Goal: Task Accomplishment & Management: Manage account settings

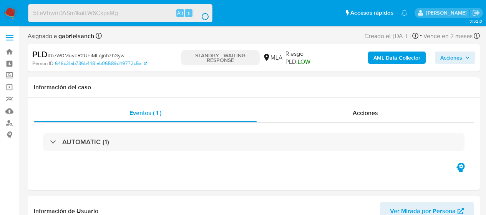
select select "10"
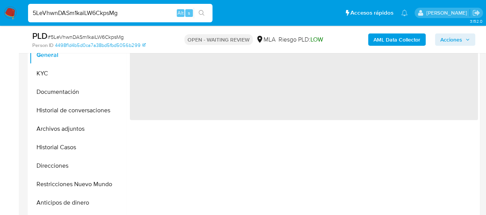
scroll to position [231, 0]
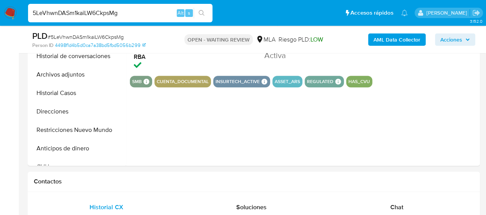
select select "10"
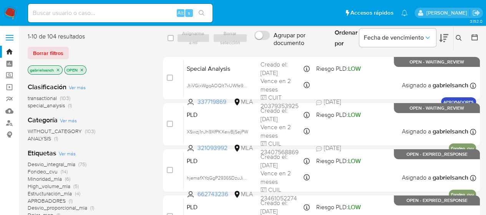
click at [456, 33] on div "Ingrese ID de usuario o caso Buscar Borrar filtros" at bounding box center [459, 38] width 13 height 24
click at [458, 39] on icon at bounding box center [459, 38] width 6 height 6
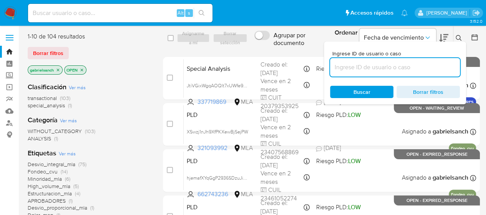
click at [353, 63] on input at bounding box center [395, 67] width 130 height 10
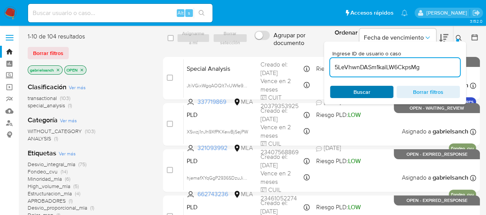
type input "5LeVhwnDASm1kaiLW6CkpsMg"
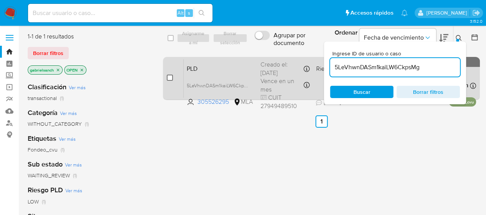
click at [169, 74] on div "case-item-checkbox" at bounding box center [170, 78] width 6 height 8
click at [168, 76] on input "checkbox" at bounding box center [170, 78] width 6 height 6
checkbox input "true"
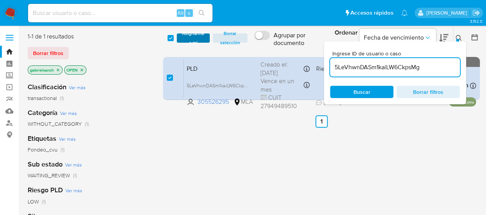
click at [190, 38] on span "Asignarme a mí" at bounding box center [193, 38] width 25 height 8
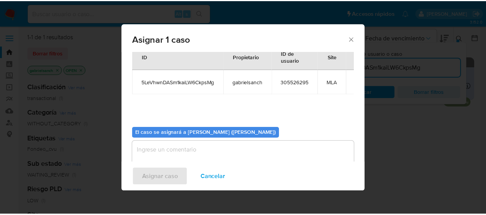
scroll to position [39, 0]
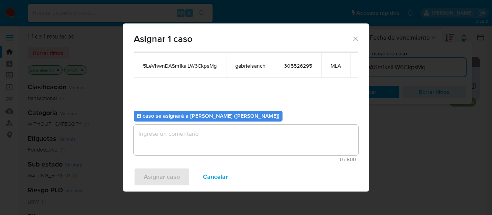
click at [165, 135] on textarea "assign-modal" at bounding box center [246, 140] width 224 height 31
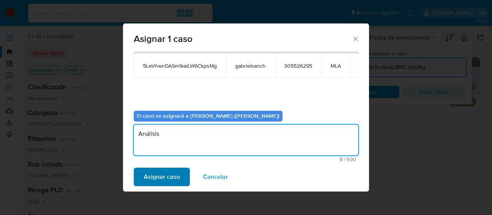
type textarea "Análisis"
click at [150, 176] on span "Asignar caso" at bounding box center [162, 176] width 36 height 17
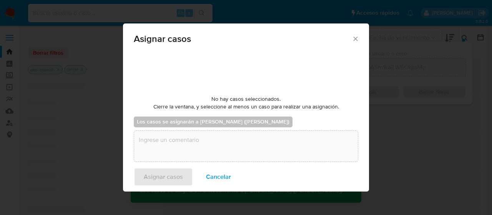
checkbox input "false"
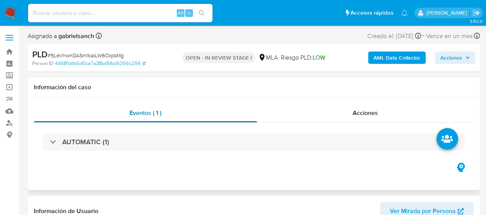
select select "10"
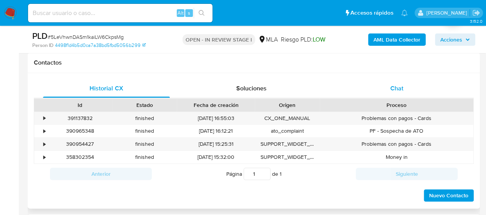
scroll to position [346, 0]
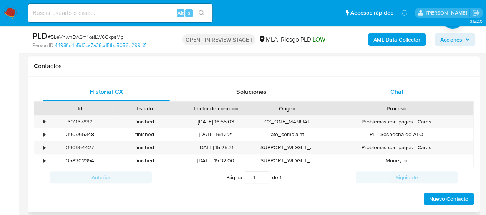
click at [400, 95] on span "Chat" at bounding box center [396, 91] width 13 height 9
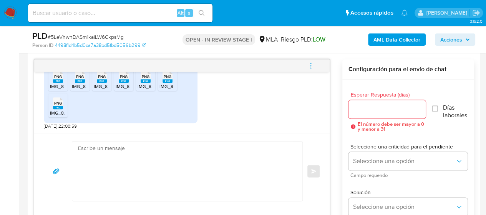
scroll to position [384, 0]
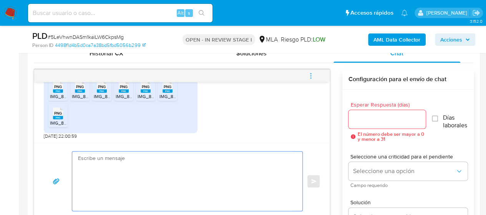
click at [191, 162] on textarea at bounding box center [185, 180] width 215 height 59
paste textarea "Hola, te agradecemos por la documentación. Analizamos tu caso y notamos que la …"
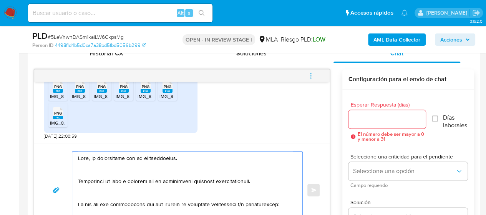
scroll to position [397, 0]
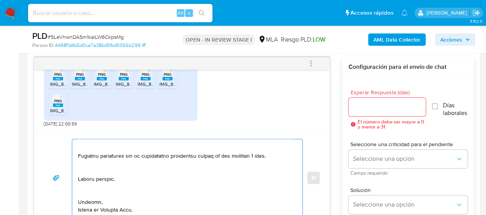
click at [101, 186] on textarea at bounding box center [185, 177] width 215 height 77
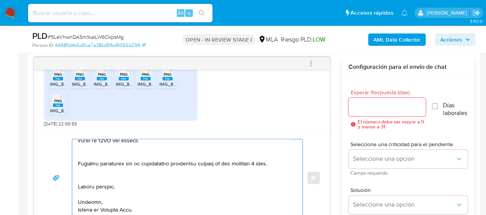
click at [92, 174] on textarea at bounding box center [185, 177] width 215 height 77
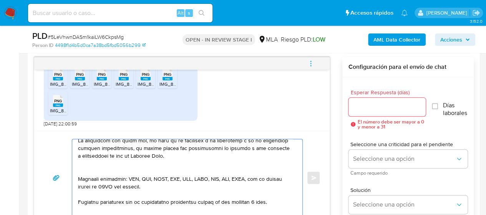
click at [90, 177] on textarea at bounding box center [185, 177] width 215 height 77
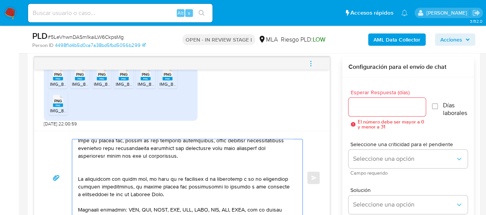
click at [92, 176] on textarea at bounding box center [185, 177] width 215 height 77
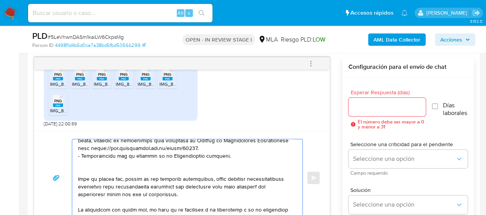
click at [92, 176] on textarea at bounding box center [185, 177] width 215 height 77
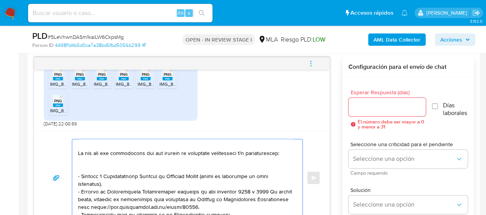
scroll to position [21, 0]
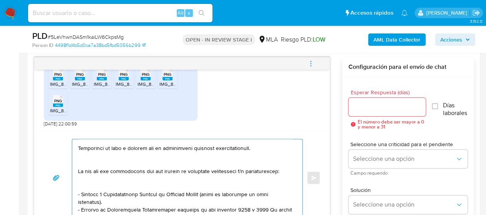
click at [93, 188] on textarea at bounding box center [185, 177] width 215 height 77
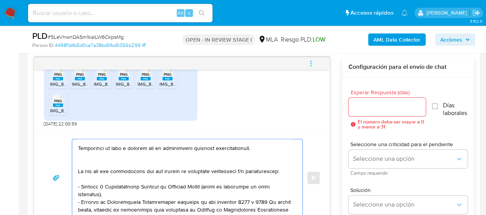
click at [87, 165] on textarea at bounding box center [185, 177] width 215 height 77
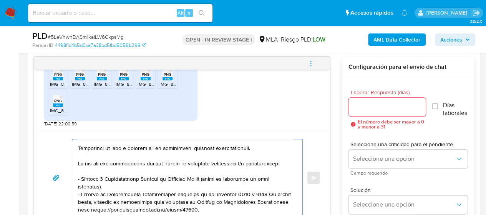
scroll to position [0, 0]
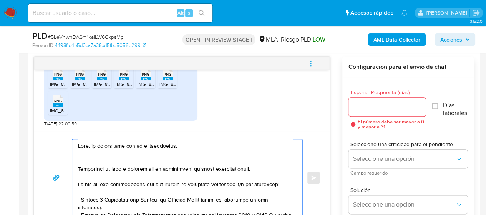
click at [87, 157] on textarea at bounding box center [185, 177] width 215 height 77
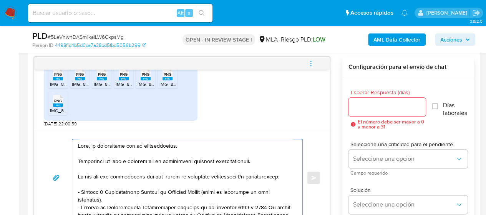
type textarea "Hola, te agradecemos por la documentación. Analizamos tu caso y notamos que la …"
click at [378, 100] on div at bounding box center [388, 107] width 78 height 18
drag, startPoint x: 379, startPoint y: 102, endPoint x: 381, endPoint y: 111, distance: 9.5
click at [379, 102] on input "Esperar Respuesta (días)" at bounding box center [388, 107] width 78 height 10
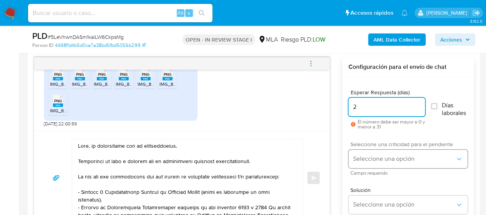
type input "2"
click at [369, 153] on button "Seleccione una opción" at bounding box center [408, 158] width 119 height 18
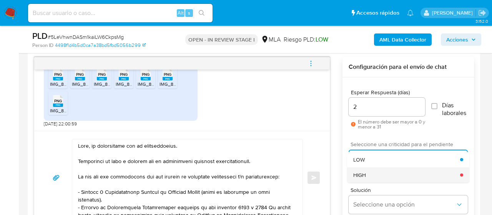
click at [380, 173] on div "HIGH" at bounding box center [406, 174] width 107 height 15
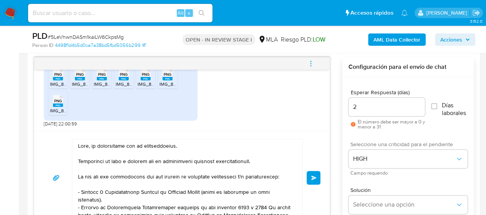
click at [312, 177] on span "Enviar" at bounding box center [313, 177] width 5 height 5
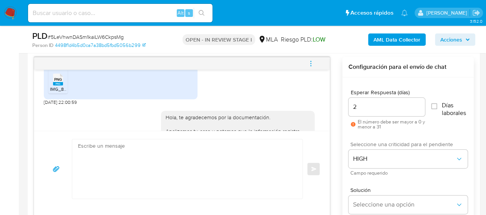
scroll to position [1752, 0]
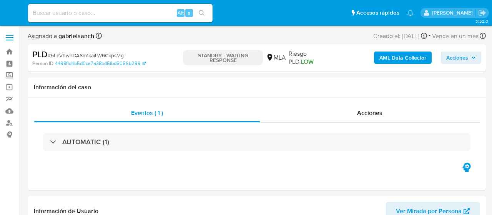
select select "10"
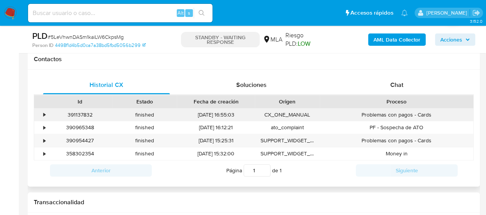
scroll to position [346, 0]
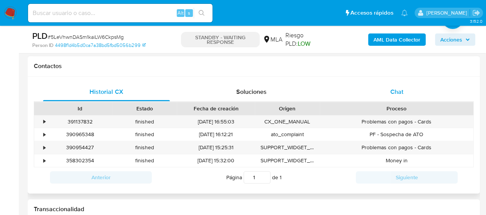
click at [401, 87] on span "Chat" at bounding box center [396, 91] width 13 height 9
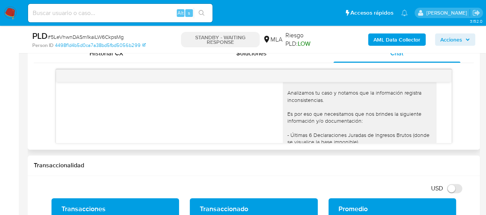
scroll to position [1483, 0]
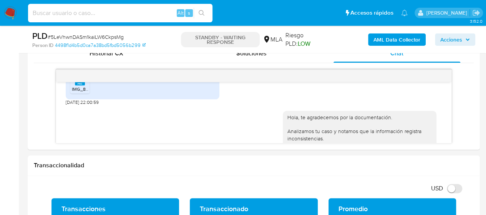
click at [81, 18] on input at bounding box center [120, 13] width 184 height 10
paste input "YsUvf9IFqSNs5GjaUZMfKbT4"
type input "YsUvf9IFqSNs5GjaUZMfKbT4"
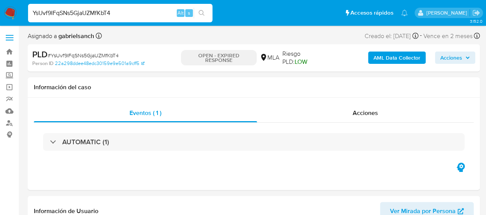
select select "10"
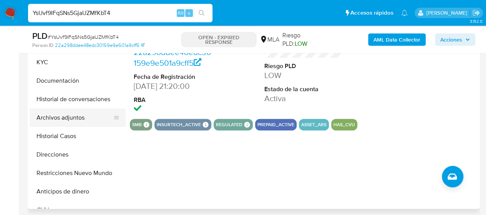
scroll to position [192, 0]
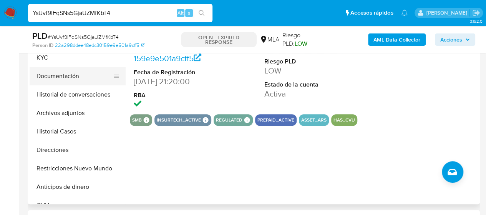
click at [69, 58] on button "KYC" at bounding box center [78, 57] width 96 height 18
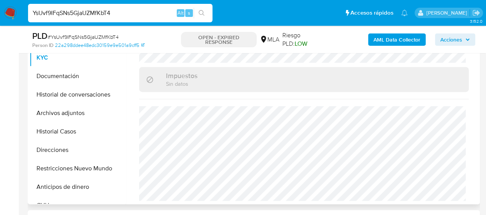
scroll to position [434, 0]
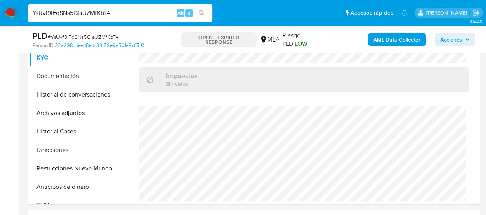
click at [105, 12] on input "YsUvf9IFqSNs5GjaUZMfKbT4" at bounding box center [120, 13] width 184 height 10
click at [97, 11] on input "YsUvf9IFqSNs5GjaUZMfKbT4" at bounding box center [120, 13] width 184 height 10
paste input "AOpXyh6uX38mvJBoalAx8gR5"
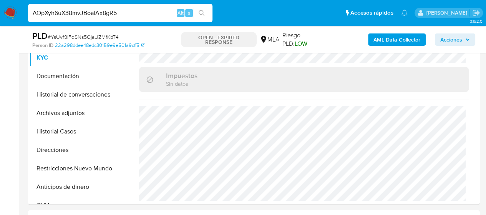
type input "AOpXyh6uX38mvJBoalAx8gR5"
click at [135, 7] on div "AOpXyh6uX38mvJBoalAx8gR5 Alt s" at bounding box center [120, 13] width 184 height 18
click at [134, 9] on input "AOpXyh6uX38mvJBoalAx8gR5" at bounding box center [120, 13] width 184 height 10
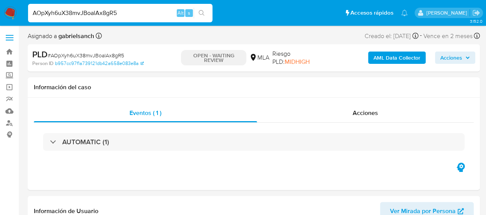
select select "10"
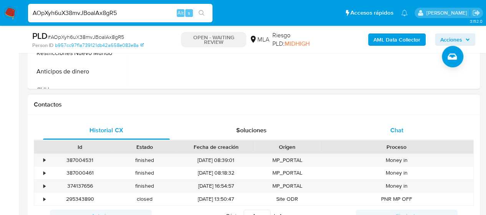
click at [406, 127] on div "Chat" at bounding box center [397, 130] width 127 height 18
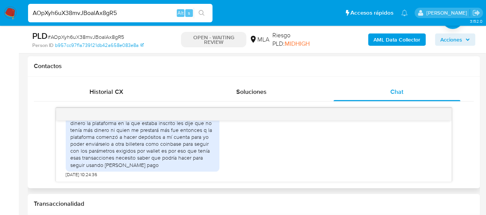
scroll to position [658, 0]
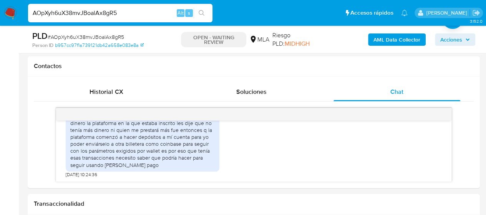
click at [100, 14] on input "AOpXyh6uX38mvJBoalAx8gR5" at bounding box center [120, 13] width 184 height 10
paste input "rNTOmmmkb9AbW0Pef1EvNM9t"
type input "rNTOmmmkb9AbW0Pef1EvNM9t"
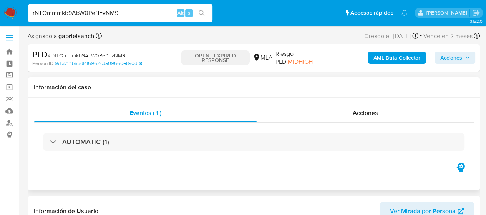
select select "10"
click at [117, 9] on input "rNTOmmmkb9AbW0Pef1EvNM9t" at bounding box center [120, 13] width 184 height 10
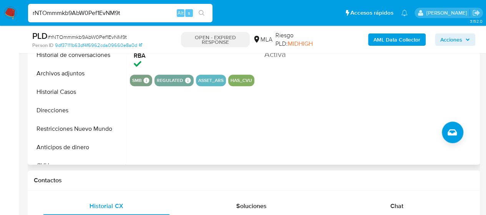
scroll to position [307, 0]
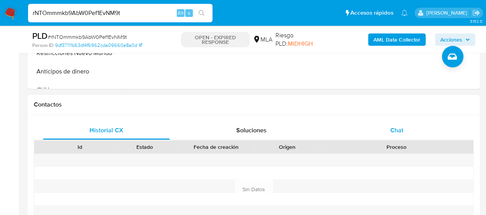
click at [393, 135] on div "Chat" at bounding box center [397, 130] width 127 height 18
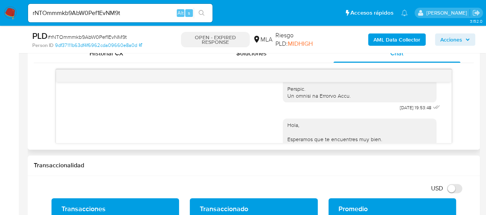
scroll to position [390, 0]
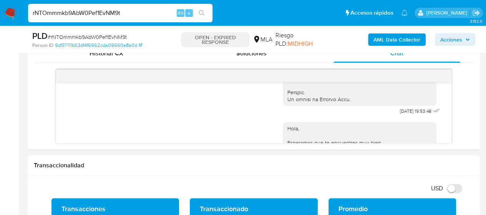
click at [98, 16] on input "rNTOmmmkb9AbW0Pef1EvNM9t" at bounding box center [120, 13] width 184 height 10
paste input "ql80mHK41IF35LSaiFyQEtIQ"
type input "ql80mHK41IF35LSaiFyQEtIQ"
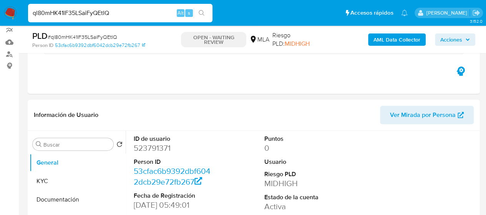
scroll to position [115, 0]
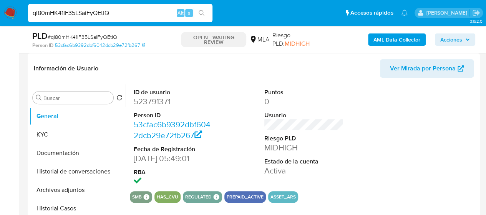
select select "10"
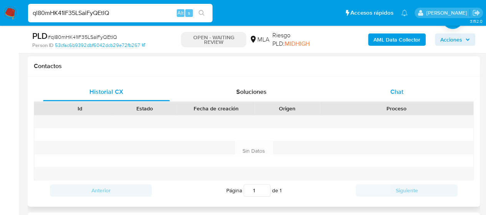
click at [400, 97] on div "Chat" at bounding box center [397, 92] width 127 height 18
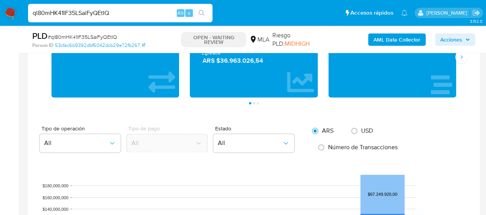
scroll to position [538, 0]
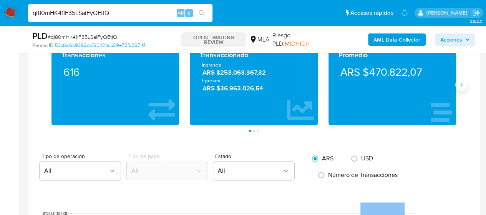
click at [459, 89] on div "Transacciones 616 Transaccionado Ingresos ARS $253.063.367,32 Egresos ARS $36.9…" at bounding box center [253, 84] width 415 height 81
click at [461, 83] on icon "Siguiente" at bounding box center [461, 84] width 6 height 6
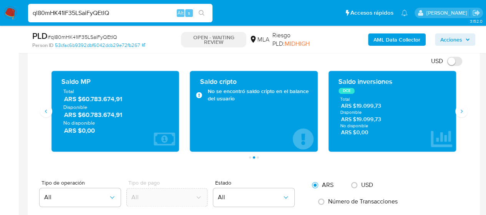
scroll to position [500, 0]
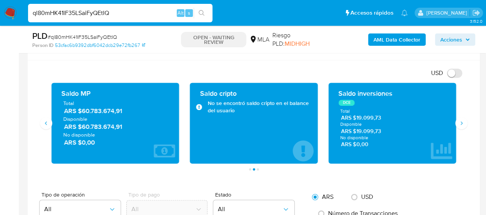
drag, startPoint x: 81, startPoint y: 110, endPoint x: 112, endPoint y: 111, distance: 31.1
click at [112, 111] on span "ARS $60.783.674,91" at bounding box center [115, 111] width 103 height 9
click at [110, 95] on div "Saldo MP" at bounding box center [115, 93] width 108 height 9
drag, startPoint x: 78, startPoint y: 111, endPoint x: 131, endPoint y: 111, distance: 52.7
click at [131, 111] on span "ARS $60.783.674,91" at bounding box center [115, 111] width 103 height 9
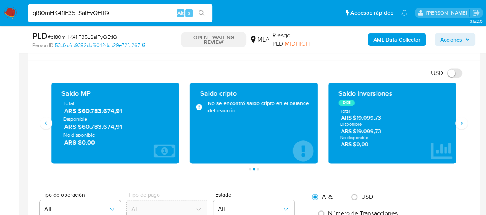
click at [90, 14] on input "ql80mHK41IF35LSaiFyQEtIQ" at bounding box center [120, 13] width 184 height 10
paste input "RbbPPR8vlINblbYKRtPJCrSq"
type input "RbbPPR8vlINblbYKRtPJCrSq"
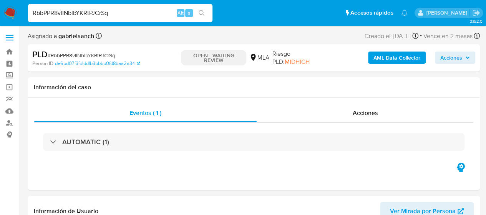
select select "10"
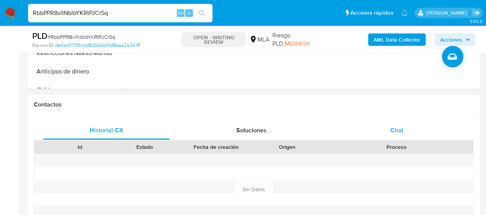
click at [382, 123] on div "Chat" at bounding box center [397, 130] width 127 height 18
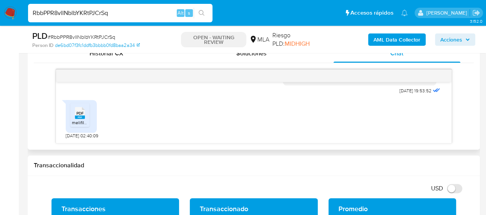
scroll to position [424, 0]
click at [76, 117] on rect at bounding box center [80, 116] width 10 height 3
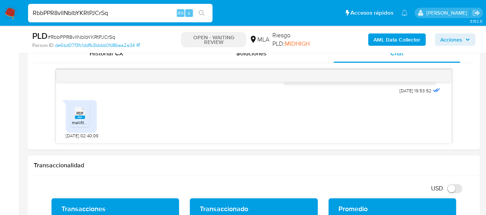
click at [92, 14] on input "RbbPPR8vlINblbYKRtPJCrSq" at bounding box center [120, 13] width 184 height 10
paste input "9tWD18gTeDtIJrOuHxJc3MpS"
type input "9tWD18gTeDtIJrOuHxJc3MpS"
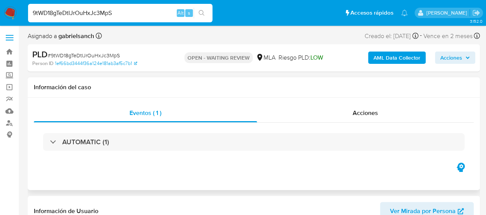
select select "10"
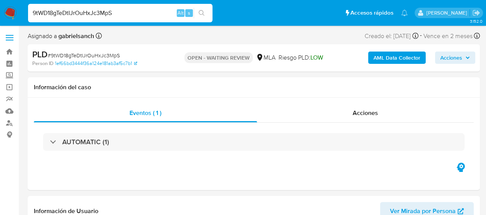
click at [95, 13] on input "9tWD18gTeDtIJrOuHxJc3MpS" at bounding box center [120, 13] width 184 height 10
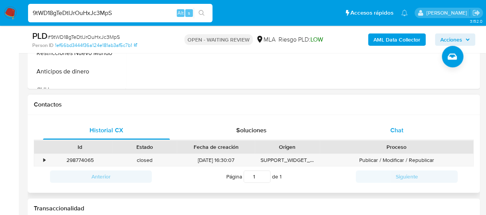
click at [394, 133] on span "Chat" at bounding box center [396, 130] width 13 height 9
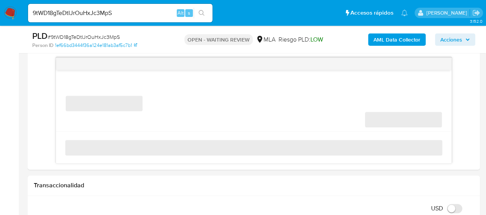
scroll to position [384, 0]
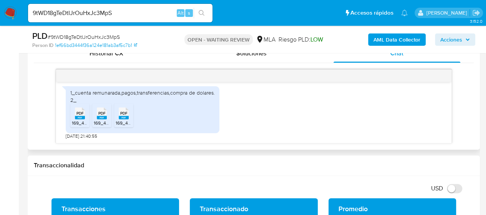
scroll to position [438, 0]
click at [75, 121] on span "169_46430657_SUE_022025.pdf" at bounding box center [106, 123] width 68 height 7
click at [107, 120] on span "169_46430657_SUE_012025.pdf" at bounding box center [127, 123] width 67 height 7
click at [119, 116] on rect at bounding box center [124, 117] width 10 height 3
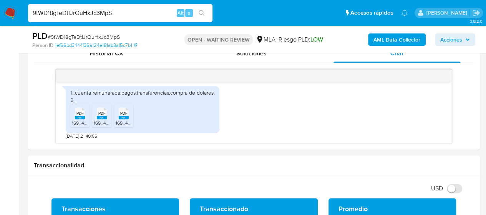
click at [101, 15] on input "9tWD18gTeDtIJrOuHxJc3MpS" at bounding box center [120, 13] width 184 height 10
paste input "8j5Jl4yU2kUtvVYIo5DX5mqG"
type input "8j5Jl4yU2kUtvVYIo5DX5mqG"
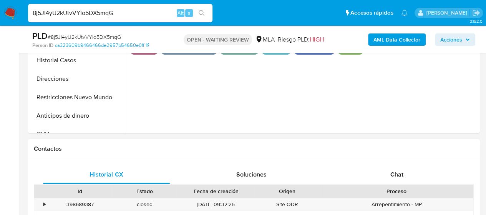
scroll to position [307, 0]
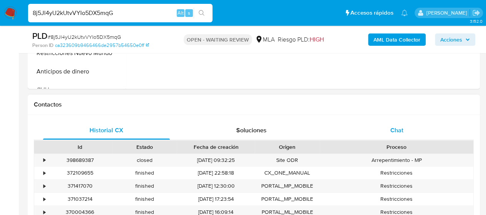
click at [390, 122] on div "Chat" at bounding box center [397, 130] width 127 height 18
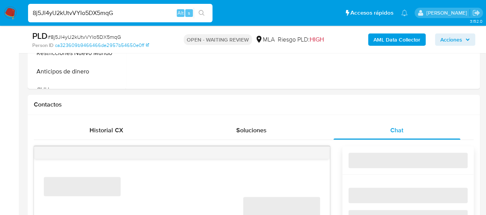
scroll to position [384, 0]
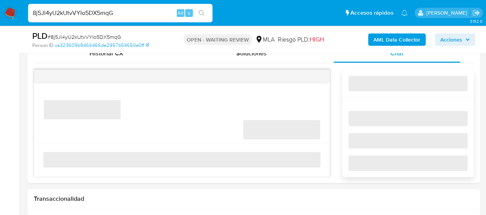
select select "10"
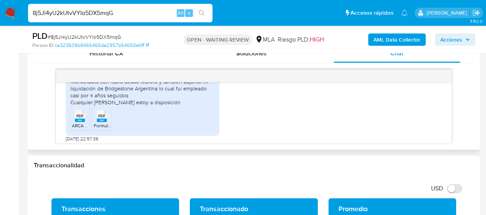
scroll to position [467, 0]
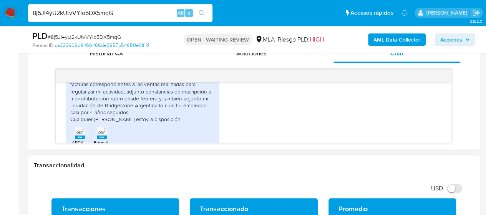
click at [89, 14] on input "8j5Jl4yU2kUtvVYIo5DX5mqG" at bounding box center [120, 13] width 184 height 10
paste input "JpbVrGzjNuK4dojDmhe5ZhxE"
type input "JpbVrGzjNuK4dojDmhe5ZhxE"
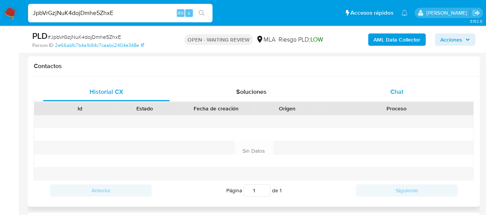
click at [394, 99] on div "Chat" at bounding box center [397, 92] width 127 height 18
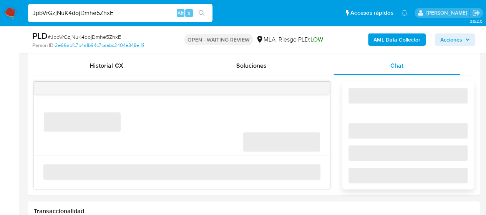
scroll to position [384, 0]
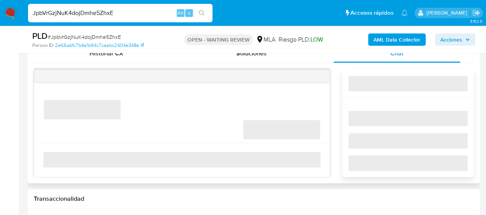
select select "10"
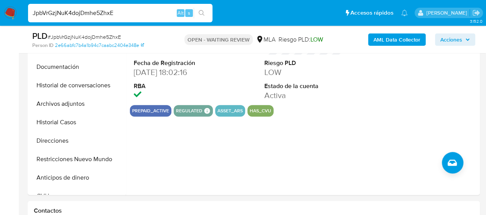
scroll to position [154, 0]
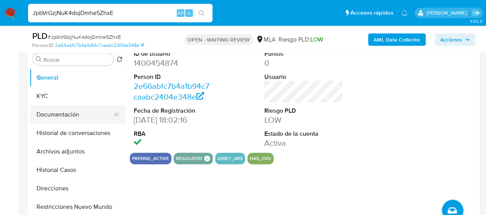
click at [55, 109] on button "Documentación" at bounding box center [75, 114] width 90 height 18
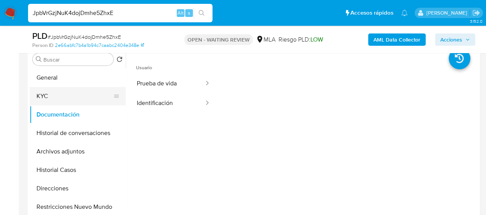
click at [68, 98] on button "KYC" at bounding box center [75, 96] width 90 height 18
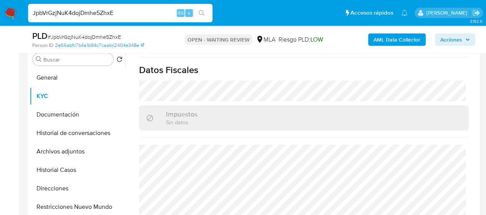
scroll to position [434, 0]
click at [81, 11] on input "JpbVrGzjNuK4dojDmhe5ZhxE" at bounding box center [120, 13] width 184 height 10
paste input "ZwXNGNfvk7RvDEXrNcQYIE3t"
type input "ZwXNGNfvk7RvDEXrNcQYIE3t"
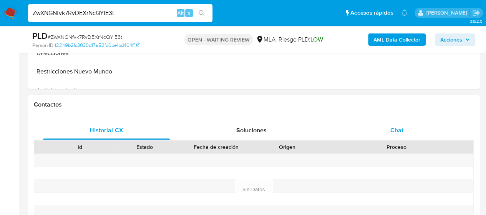
click at [386, 127] on div "Chat" at bounding box center [397, 130] width 127 height 18
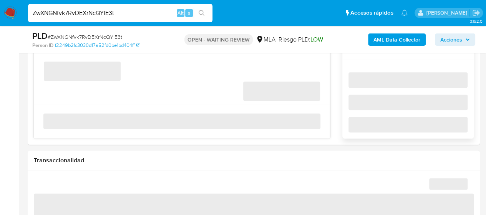
select select "10"
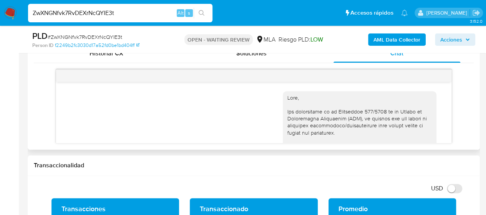
scroll to position [412, 0]
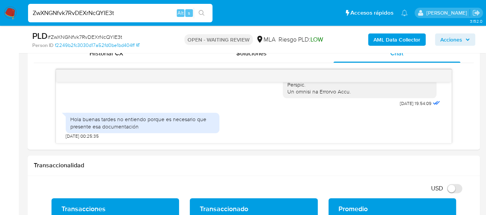
click at [97, 13] on input "ZwXNGNfvk7RvDEXrNcQYIE3t" at bounding box center [120, 13] width 184 height 10
paste input "VHcdOcB4pEt14gMzB0ohfWpB"
type input "VHcdOcB4pEt14gMzB0ohfWpB"
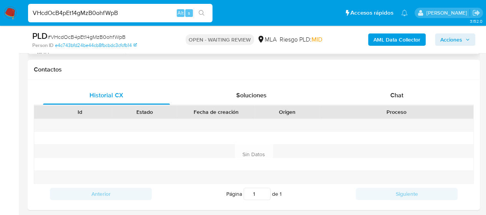
scroll to position [346, 0]
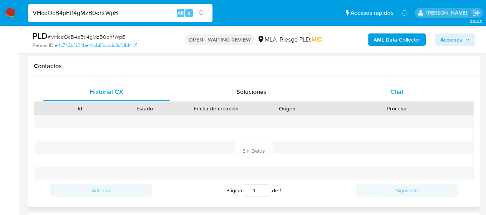
click at [390, 93] on div "Chat" at bounding box center [397, 92] width 127 height 18
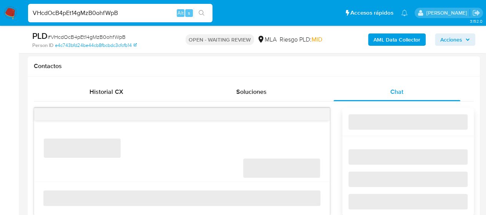
select select "10"
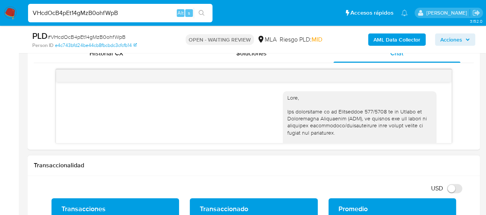
scroll to position [424, 0]
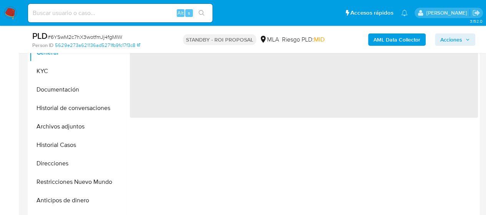
scroll to position [231, 0]
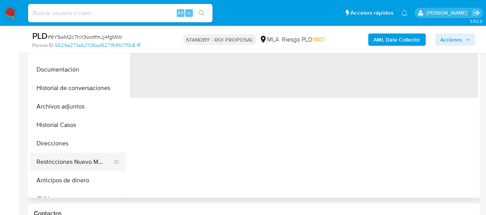
click at [80, 163] on button "Restricciones Nuevo Mundo" at bounding box center [75, 162] width 90 height 18
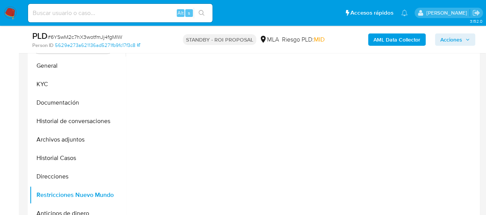
scroll to position [154, 0]
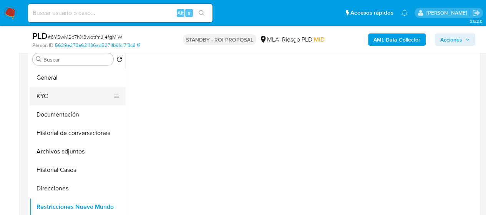
select select "10"
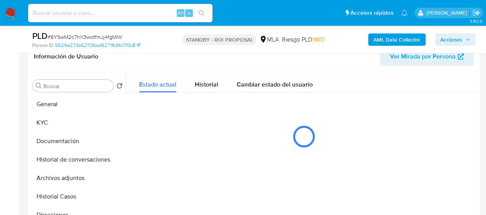
scroll to position [115, 0]
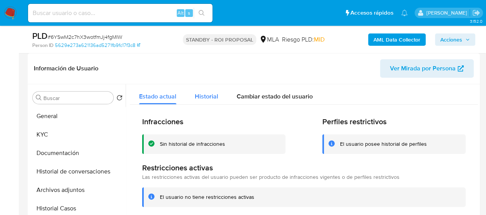
click at [207, 96] on span "Historial" at bounding box center [206, 96] width 23 height 9
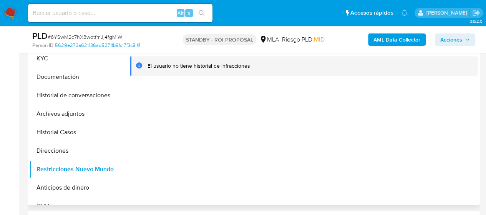
scroll to position [192, 0]
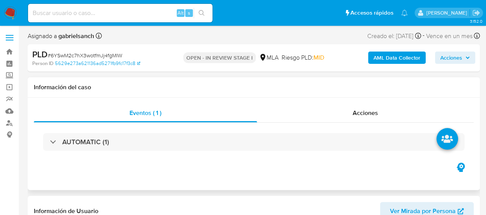
select select "10"
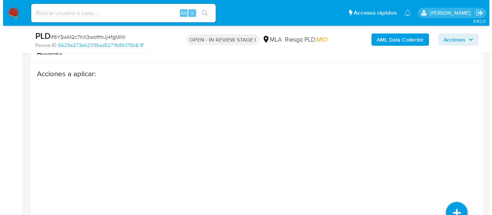
scroll to position [1329, 0]
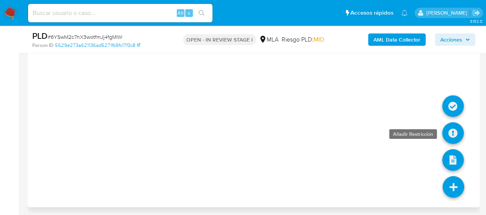
click at [451, 134] on icon at bounding box center [453, 133] width 22 height 22
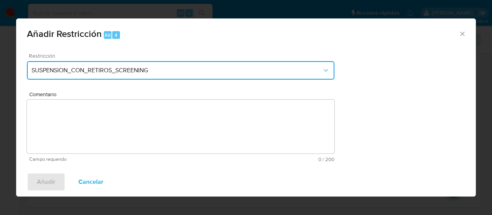
click at [126, 66] on span "SUSPENSION_CON_RETIROS_SCREENING" at bounding box center [177, 70] width 291 height 8
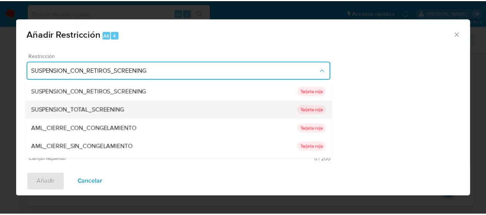
scroll to position [126, 0]
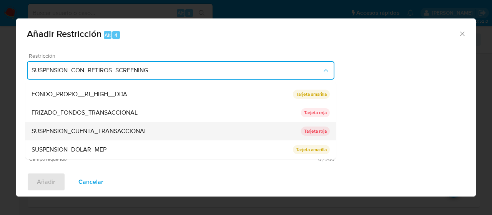
click at [85, 127] on span "SUSPENSION_CUENTA_TRANSACCIONAL" at bounding box center [90, 131] width 116 height 8
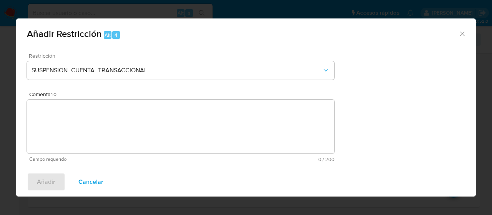
click at [85, 126] on textarea "Comentario" at bounding box center [180, 127] width 307 height 54
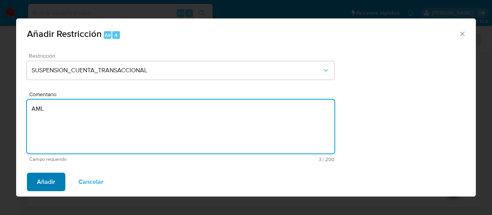
type textarea "AML"
click at [49, 177] on span "Añadir" at bounding box center [46, 181] width 18 height 17
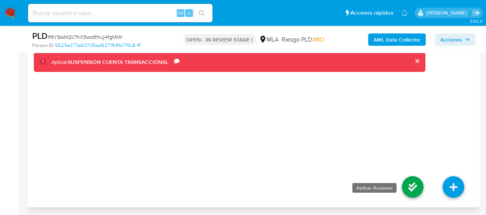
click at [411, 187] on icon at bounding box center [413, 187] width 22 height 22
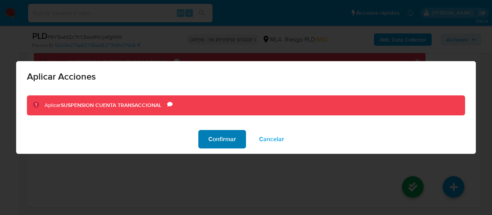
click at [230, 138] on span "Confirmar" at bounding box center [222, 139] width 28 height 17
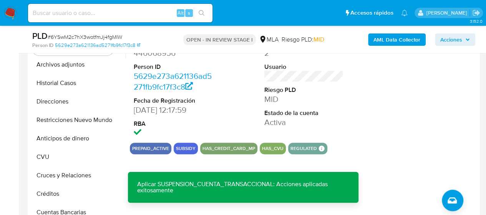
scroll to position [214, 0]
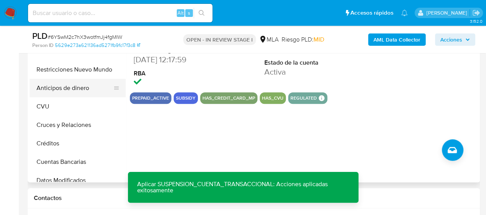
click at [66, 80] on button "Anticipos de dinero" at bounding box center [75, 88] width 90 height 18
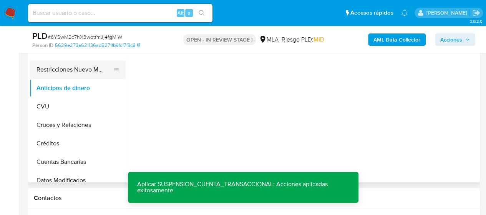
click at [65, 70] on button "Restricciones Nuevo Mundo" at bounding box center [75, 69] width 90 height 18
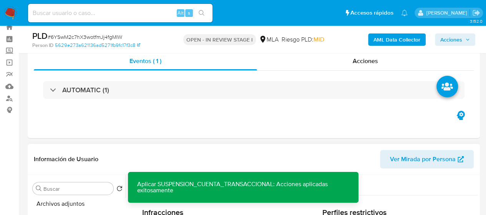
scroll to position [22, 0]
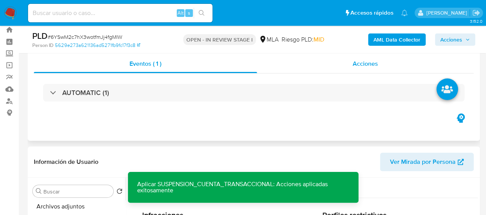
click at [355, 60] on span "Acciones" at bounding box center [365, 63] width 25 height 9
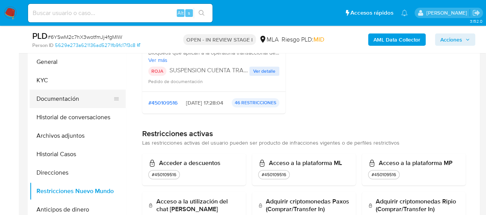
scroll to position [214, 0]
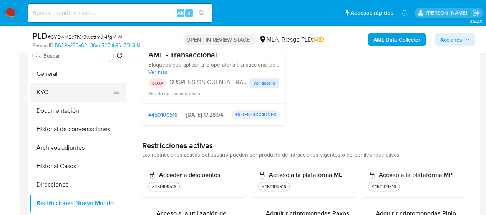
click at [63, 85] on button "KYC" at bounding box center [75, 92] width 90 height 18
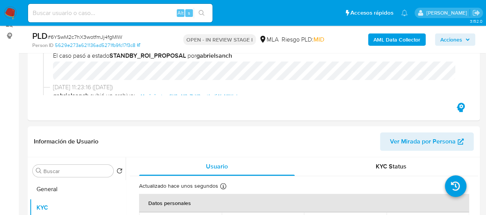
click at [454, 38] on span "Acciones" at bounding box center [451, 39] width 22 height 12
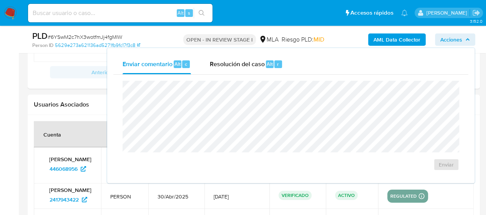
click at [444, 41] on span "Acciones" at bounding box center [451, 39] width 22 height 12
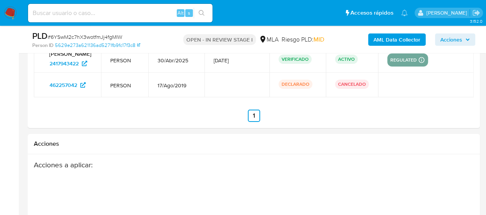
scroll to position [1385, 0]
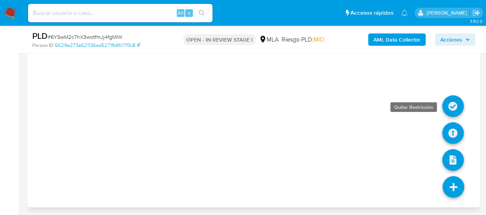
click at [445, 104] on icon at bounding box center [453, 106] width 22 height 22
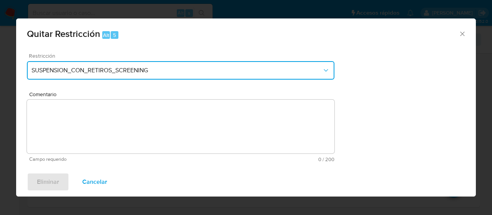
click at [83, 71] on span "SUSPENSION_CON_RETIROS_SCREENING" at bounding box center [177, 70] width 291 height 8
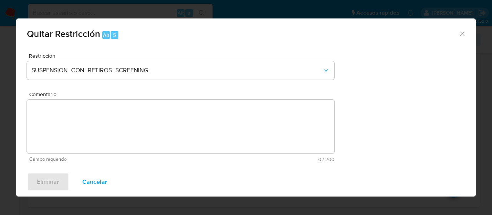
click at [463, 33] on icon "Cerrar ventana" at bounding box center [462, 34] width 8 height 8
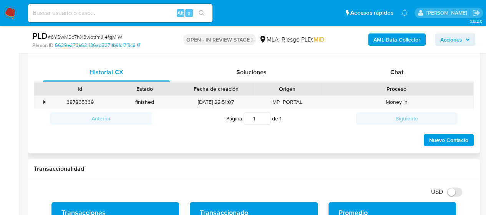
scroll to position [386, 0]
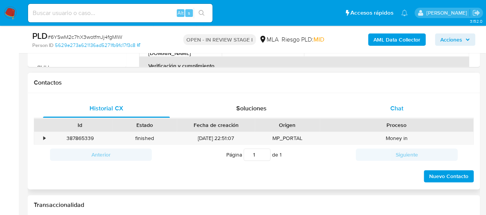
click at [377, 103] on div "Chat" at bounding box center [397, 108] width 127 height 18
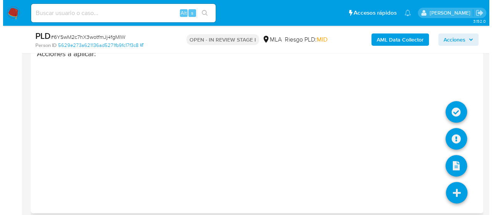
scroll to position [1498, 0]
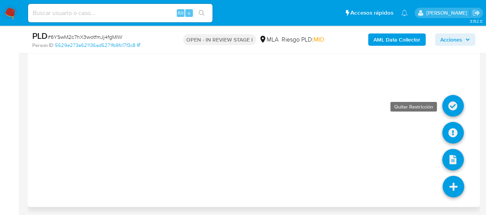
click at [452, 101] on icon at bounding box center [453, 106] width 22 height 22
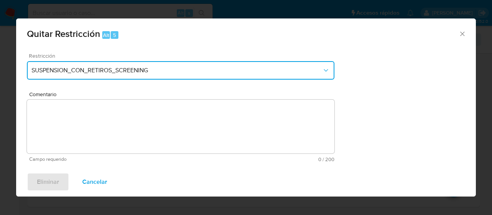
click at [35, 75] on button "SUSPENSION_CON_RETIROS_SCREENING" at bounding box center [180, 70] width 307 height 18
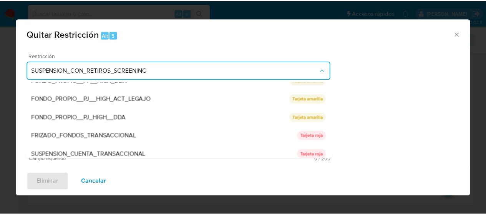
scroll to position [126, 0]
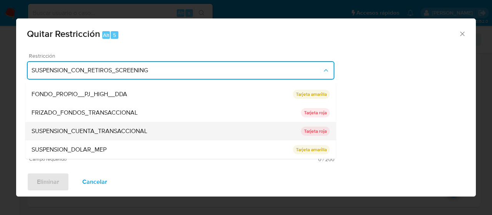
click at [74, 127] on span "SUSPENSION_CUENTA_TRANSACCIONAL" at bounding box center [90, 131] width 116 height 8
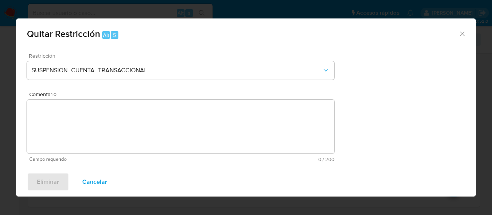
click at [74, 127] on form "Restricción SUSPENSION_CUENTA_TRANSACCIONAL Comentario Campo requerido 0 / 200 …" at bounding box center [180, 107] width 307 height 109
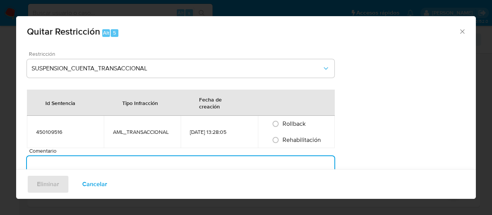
click at [296, 142] on span "Rehabilitación" at bounding box center [301, 139] width 38 height 9
click at [282, 142] on input "Rehabilitación" at bounding box center [275, 140] width 12 height 12
radio input "true"
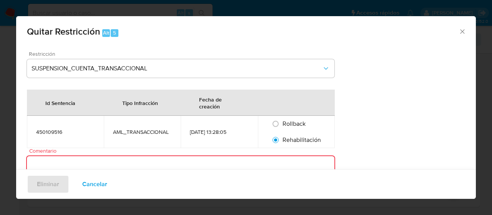
click at [261, 158] on textarea "Comentario" at bounding box center [180, 183] width 307 height 54
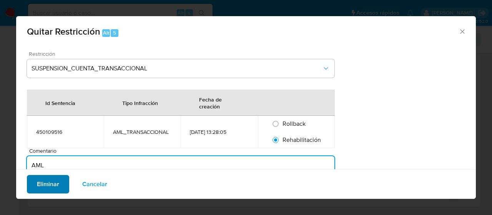
type textarea "AML"
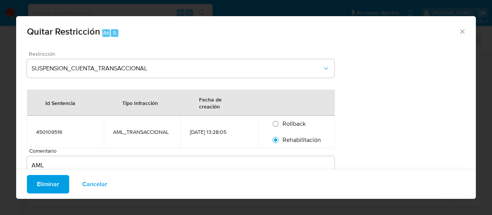
click at [52, 188] on span "Eliminar" at bounding box center [48, 184] width 22 height 17
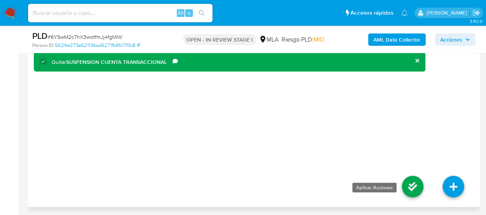
click at [408, 180] on icon at bounding box center [413, 187] width 22 height 22
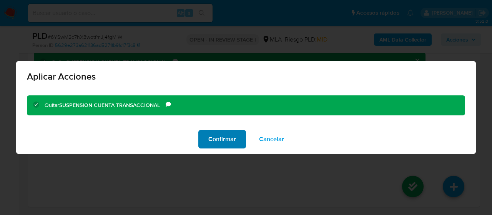
click at [239, 146] on button "Confirmar" at bounding box center [222, 139] width 48 height 18
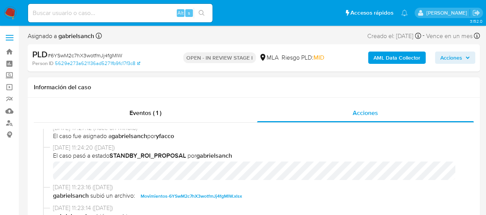
scroll to position [77, 0]
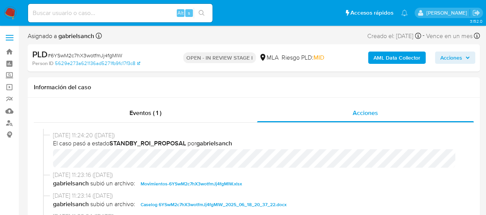
click at [442, 54] on span "Acciones" at bounding box center [451, 57] width 22 height 12
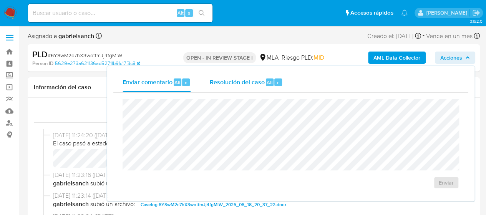
click at [225, 88] on div "Resolución del caso Alt r" at bounding box center [245, 82] width 73 height 20
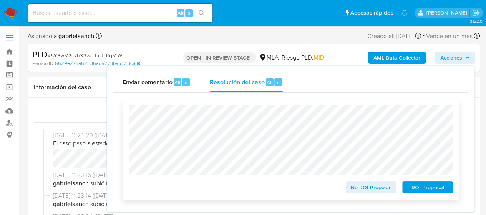
click at [427, 190] on span "ROI Proposal" at bounding box center [428, 187] width 40 height 11
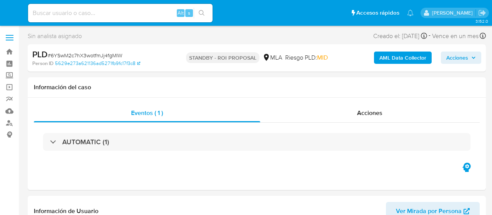
select select "10"
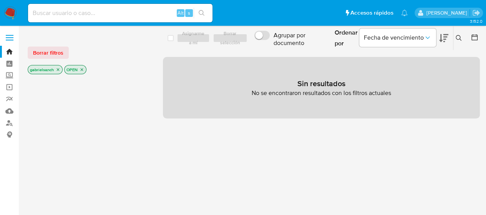
click at [12, 11] on img at bounding box center [10, 13] width 13 height 13
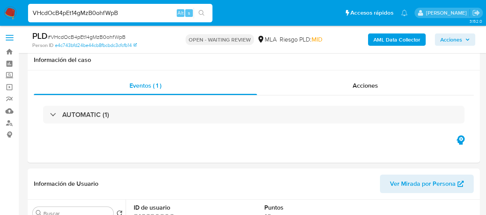
select select "10"
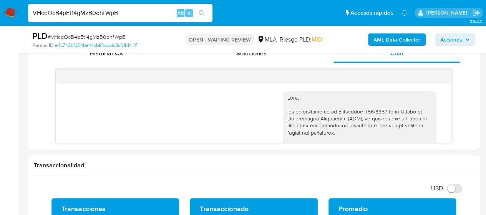
scroll to position [424, 0]
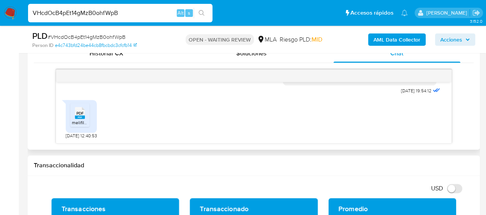
click at [78, 119] on span "melifile4998390379925929319.pdf" at bounding box center [108, 122] width 72 height 7
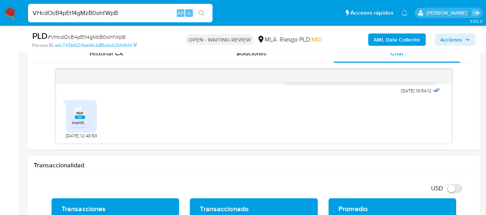
click at [65, 16] on input "VHcdOcB4pEt14gMzB0ohfWpB" at bounding box center [120, 13] width 184 height 10
paste input "OLYSNEeLM0002xhwvOJTLzlY"
type input "OLYSNEeLM0002xhwvOJTLzlY"
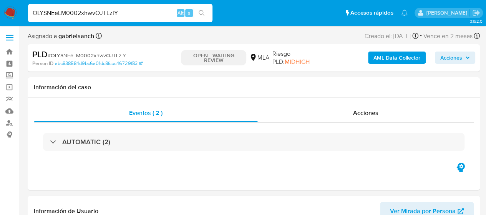
select select "10"
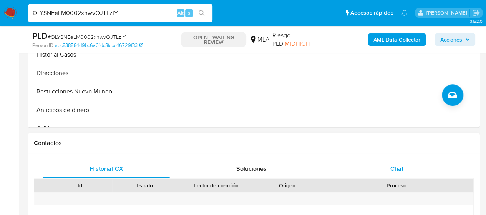
click at [390, 169] on span "Chat" at bounding box center [396, 168] width 13 height 9
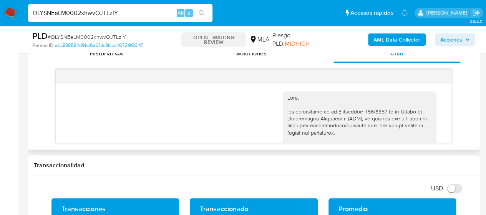
scroll to position [590, 0]
